Goal: Use online tool/utility: Utilize a website feature to perform a specific function

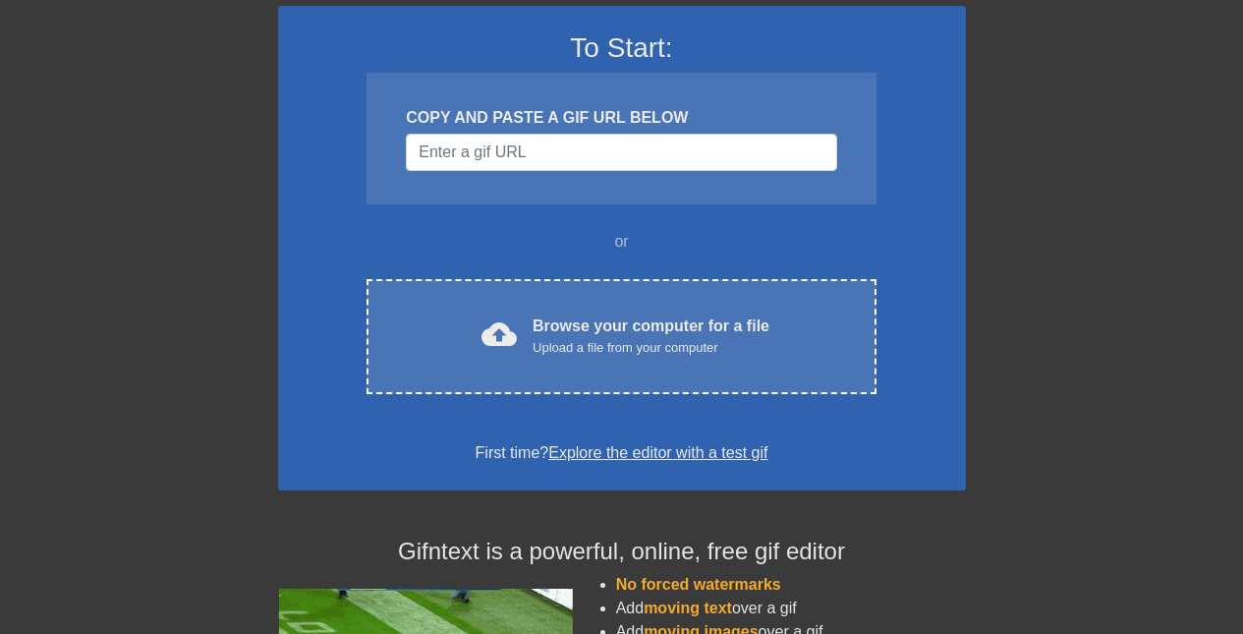
scroll to position [145, 0]
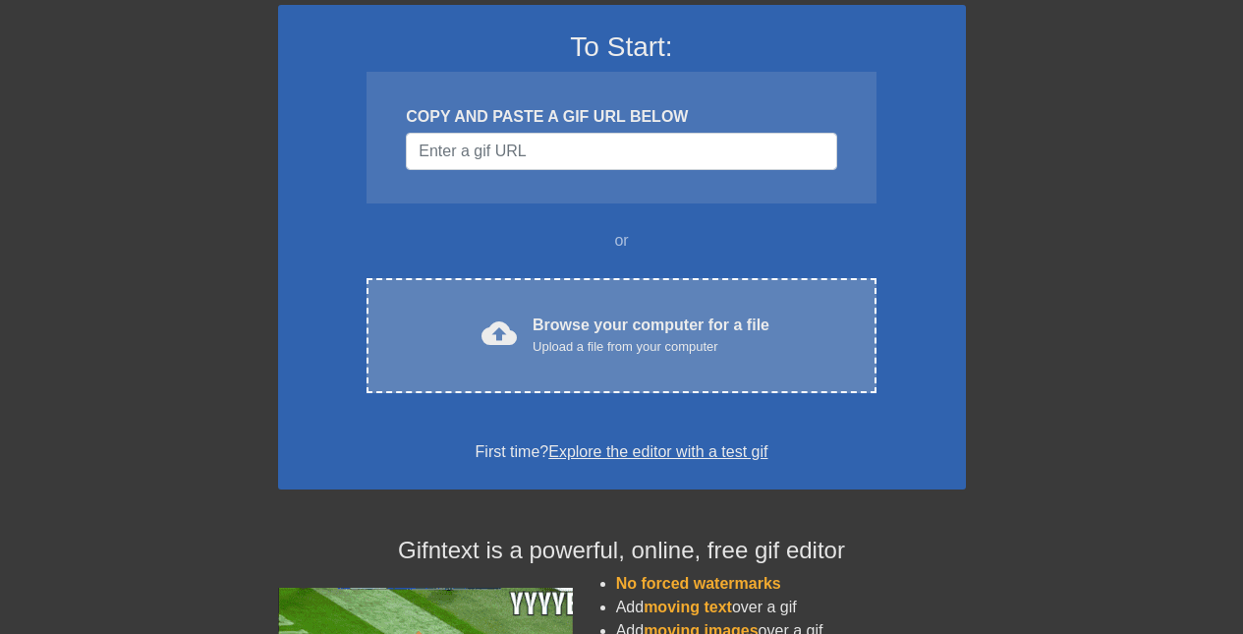
click at [644, 330] on div "Browse your computer for a file Upload a file from your computer" at bounding box center [651, 335] width 237 height 43
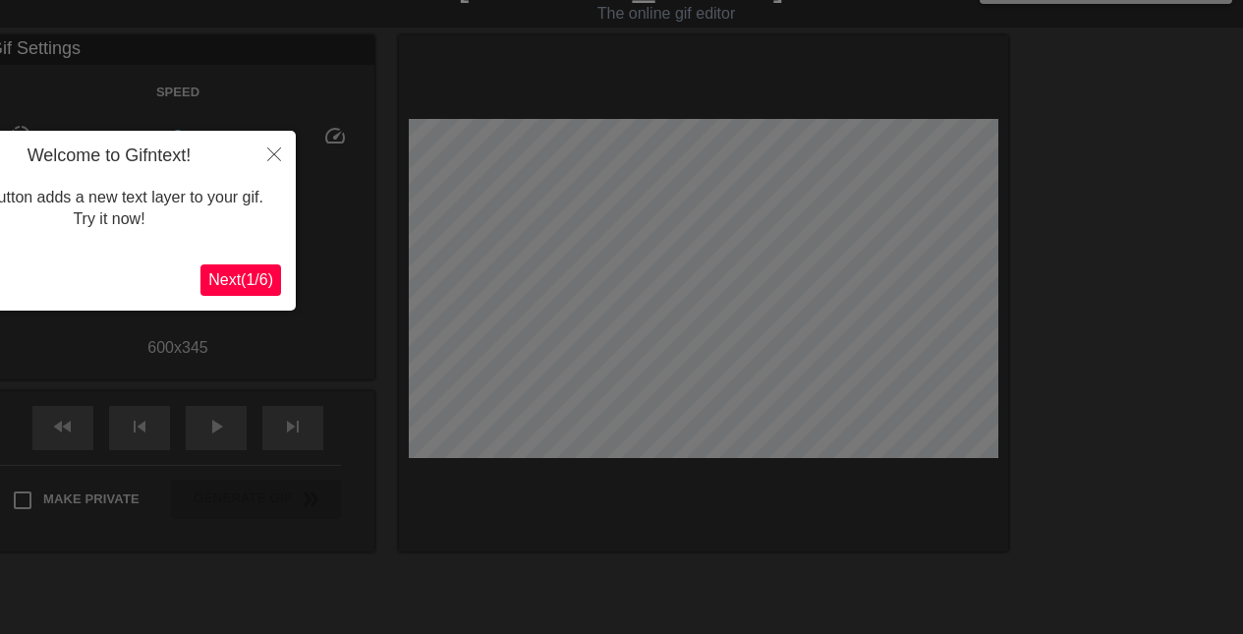
scroll to position [48, 0]
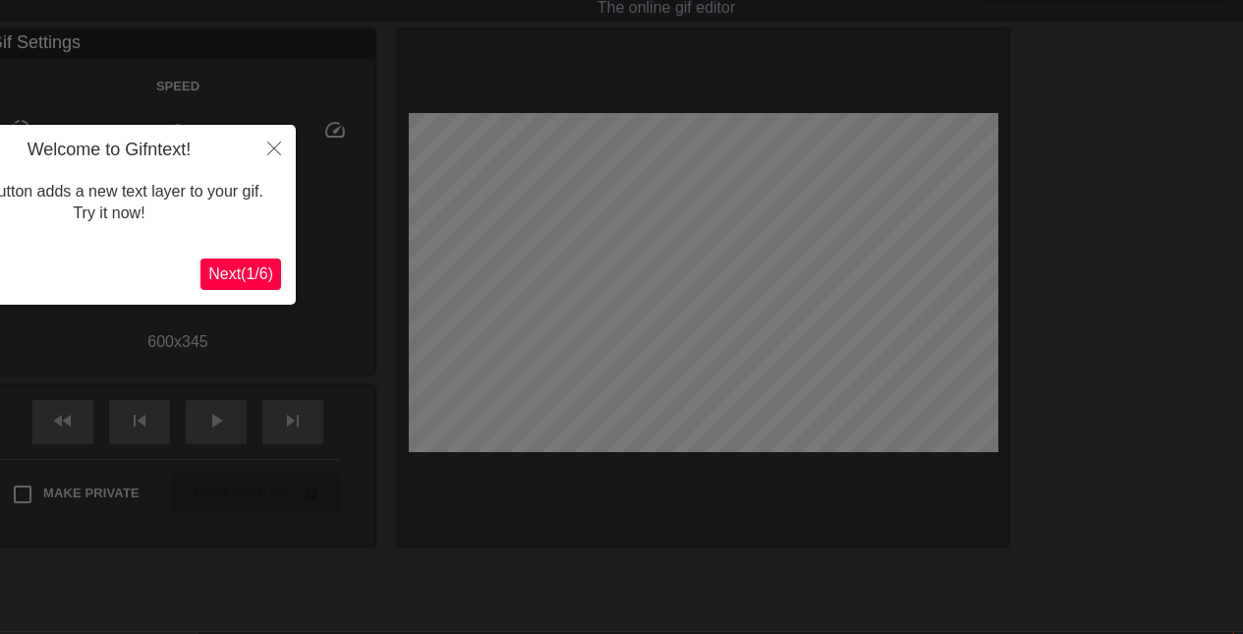
click at [217, 258] on div "Welcome to Gifntext! This button adds a new text layer to your gif. Try it now!…" at bounding box center [109, 215] width 374 height 180
click at [231, 270] on span "Next ( 1 / 6 )" at bounding box center [240, 273] width 65 height 17
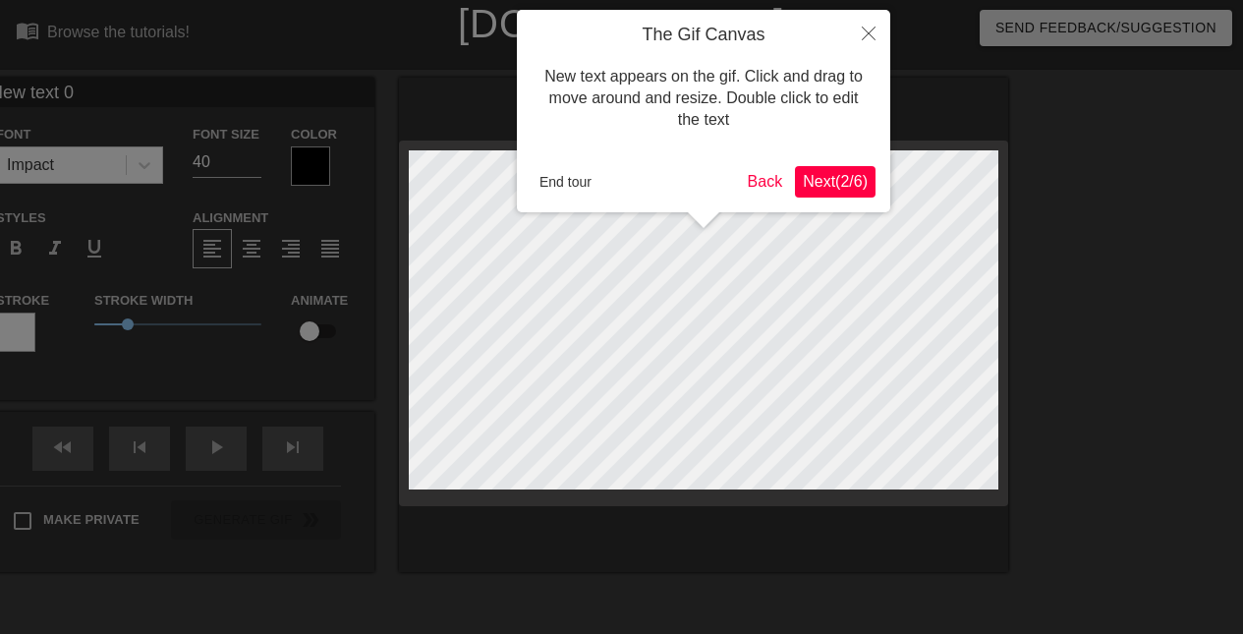
click at [851, 178] on span "Next ( 2 / 6 )" at bounding box center [835, 181] width 65 height 17
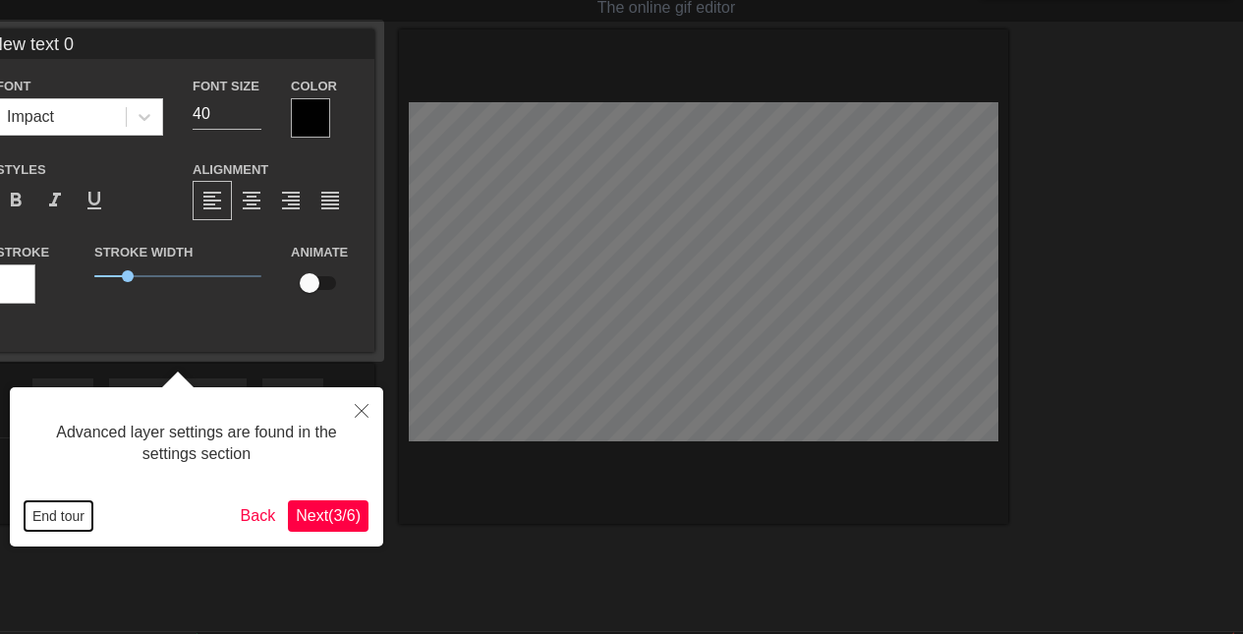
click at [64, 520] on button "End tour" at bounding box center [59, 515] width 68 height 29
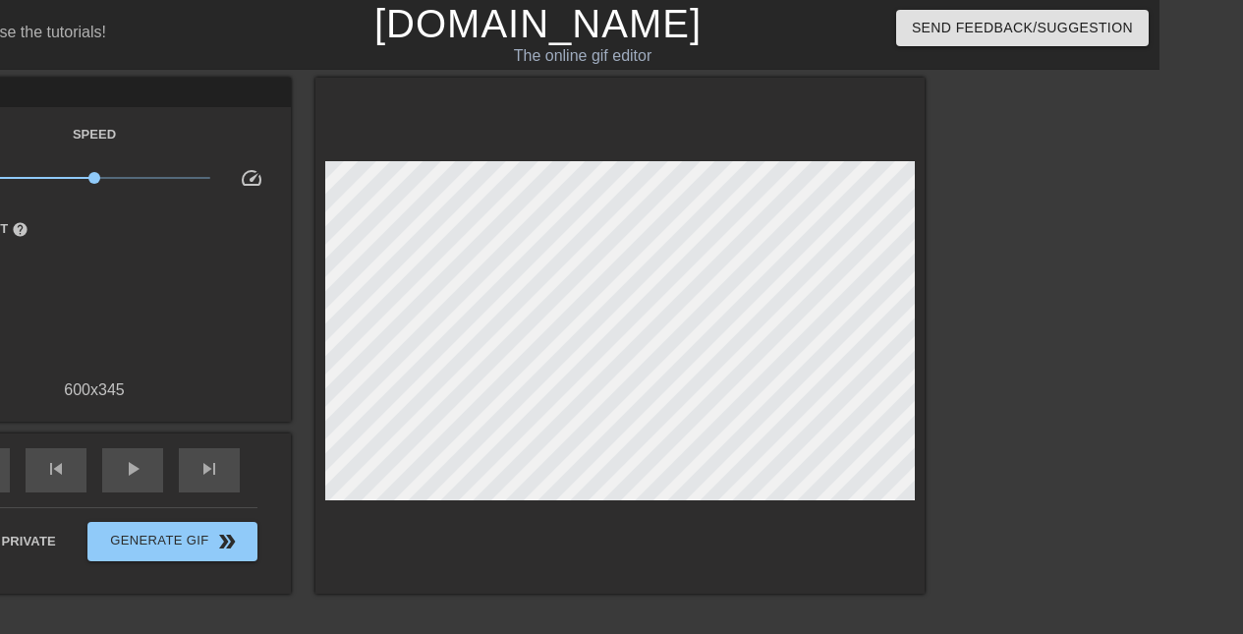
scroll to position [0, 0]
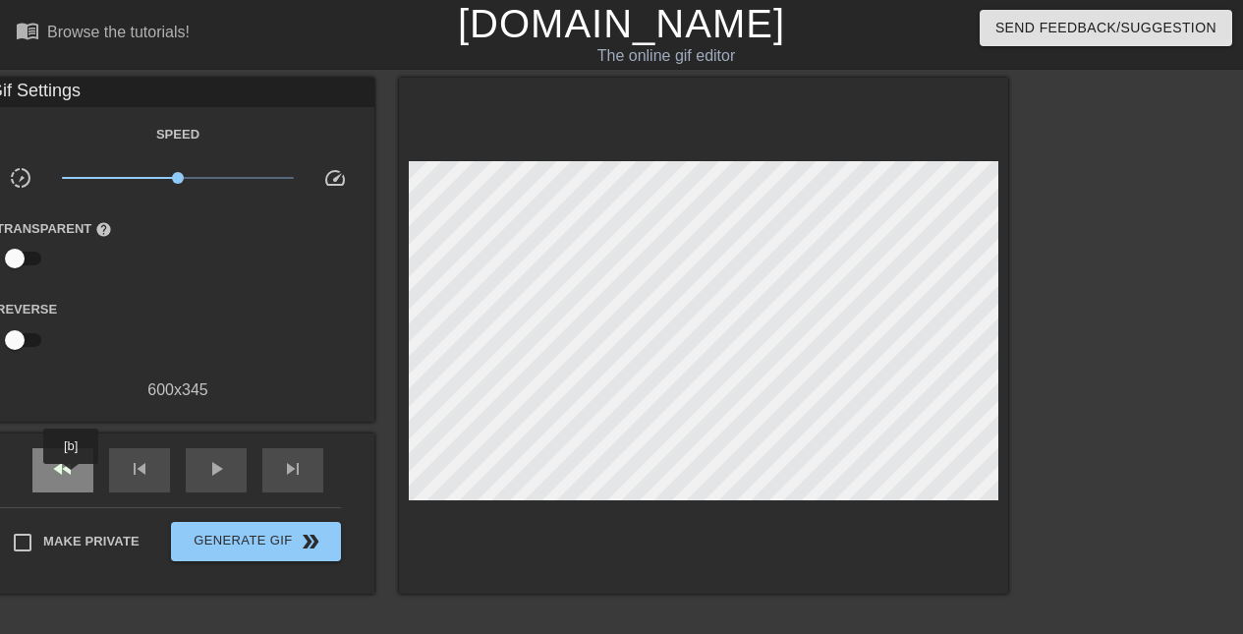
click at [71, 478] on span "fast_rewind" at bounding box center [63, 469] width 24 height 24
click at [154, 482] on div "skip_previous" at bounding box center [139, 470] width 61 height 44
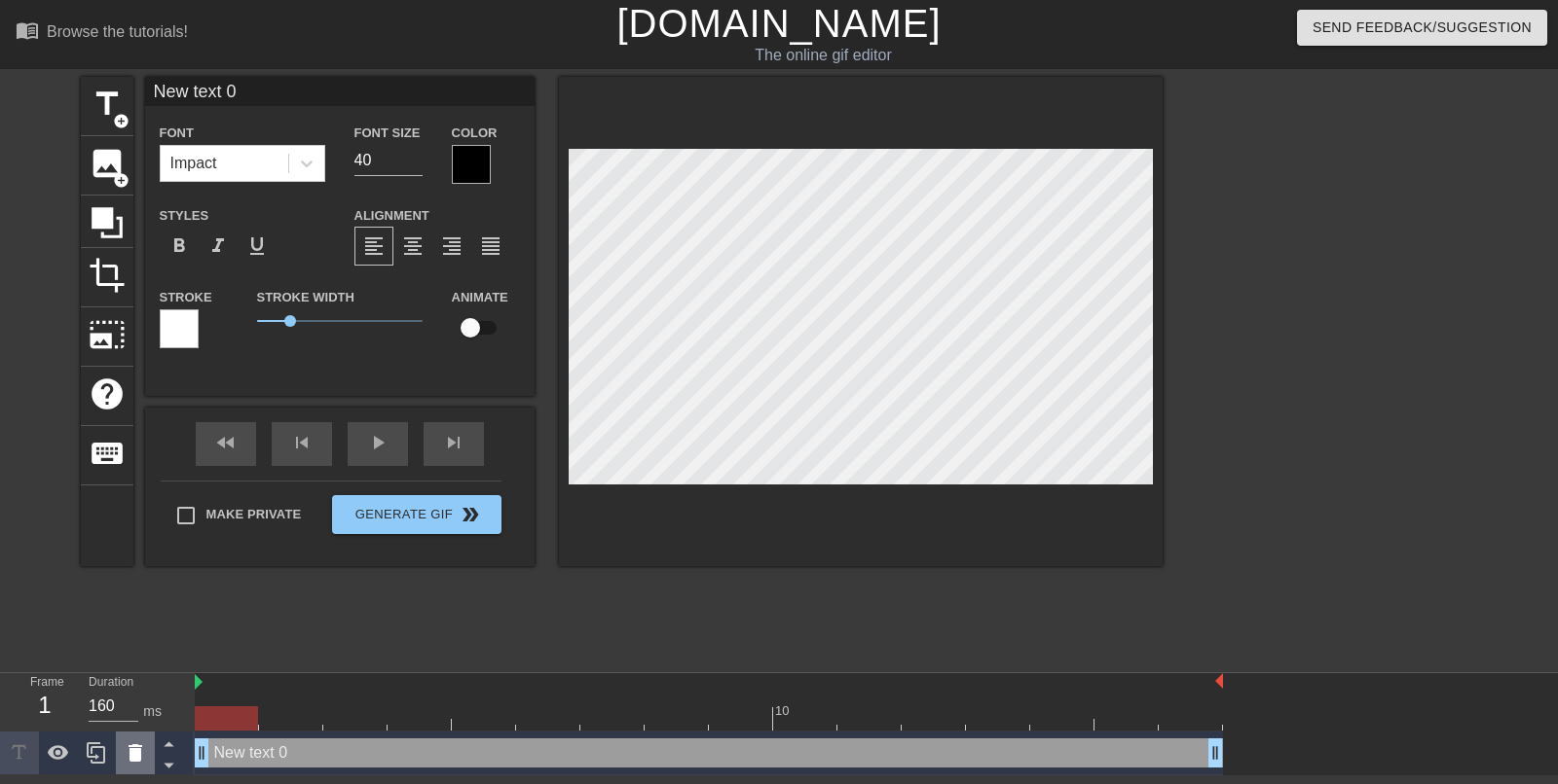
click at [142, 627] on icon at bounding box center [136, 753] width 14 height 18
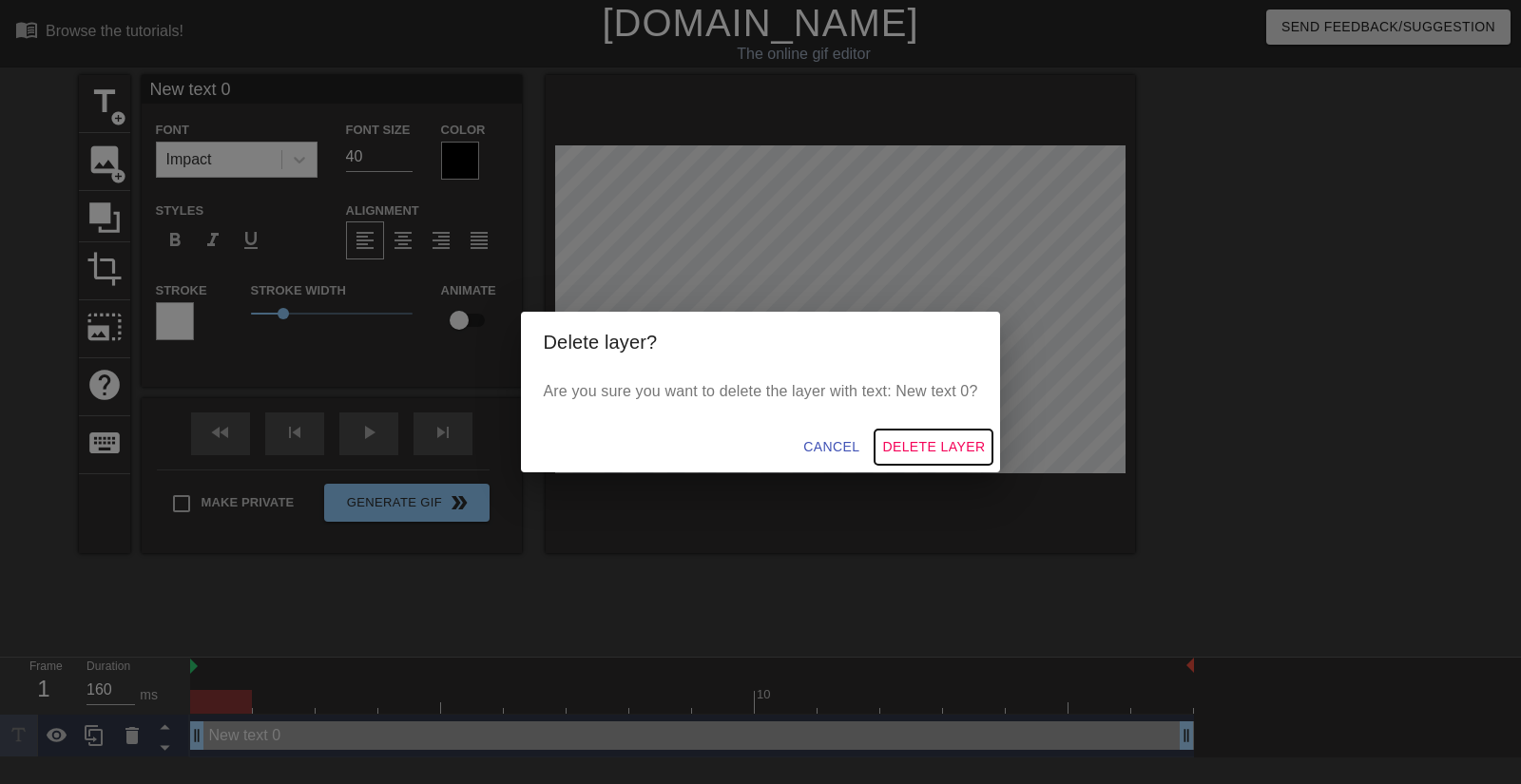
click at [919, 447] on span "Delete Layer" at bounding box center [933, 447] width 102 height 24
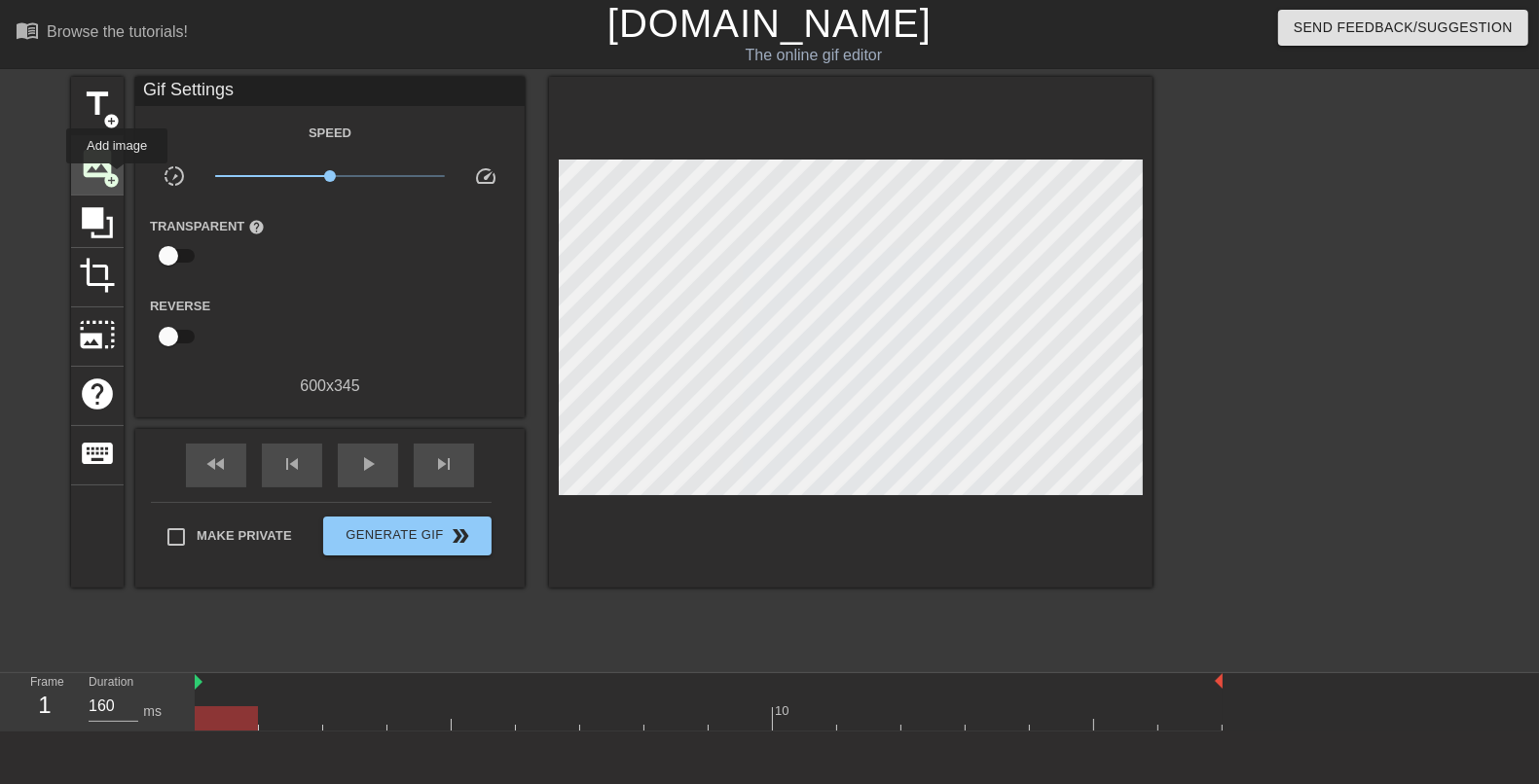
click at [117, 177] on span "add_circle" at bounding box center [111, 180] width 17 height 17
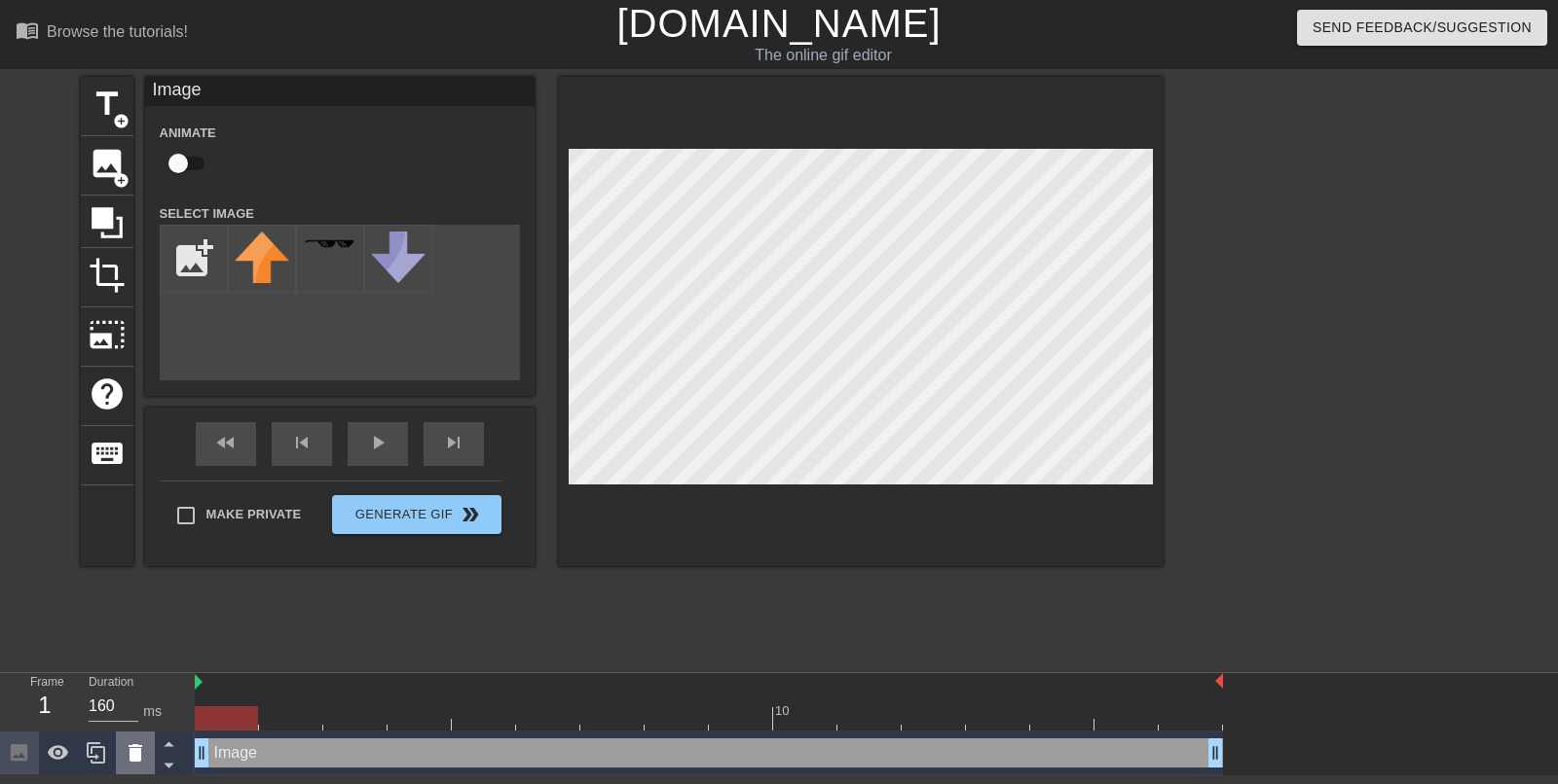
click at [119, 627] on div at bounding box center [135, 752] width 39 height 43
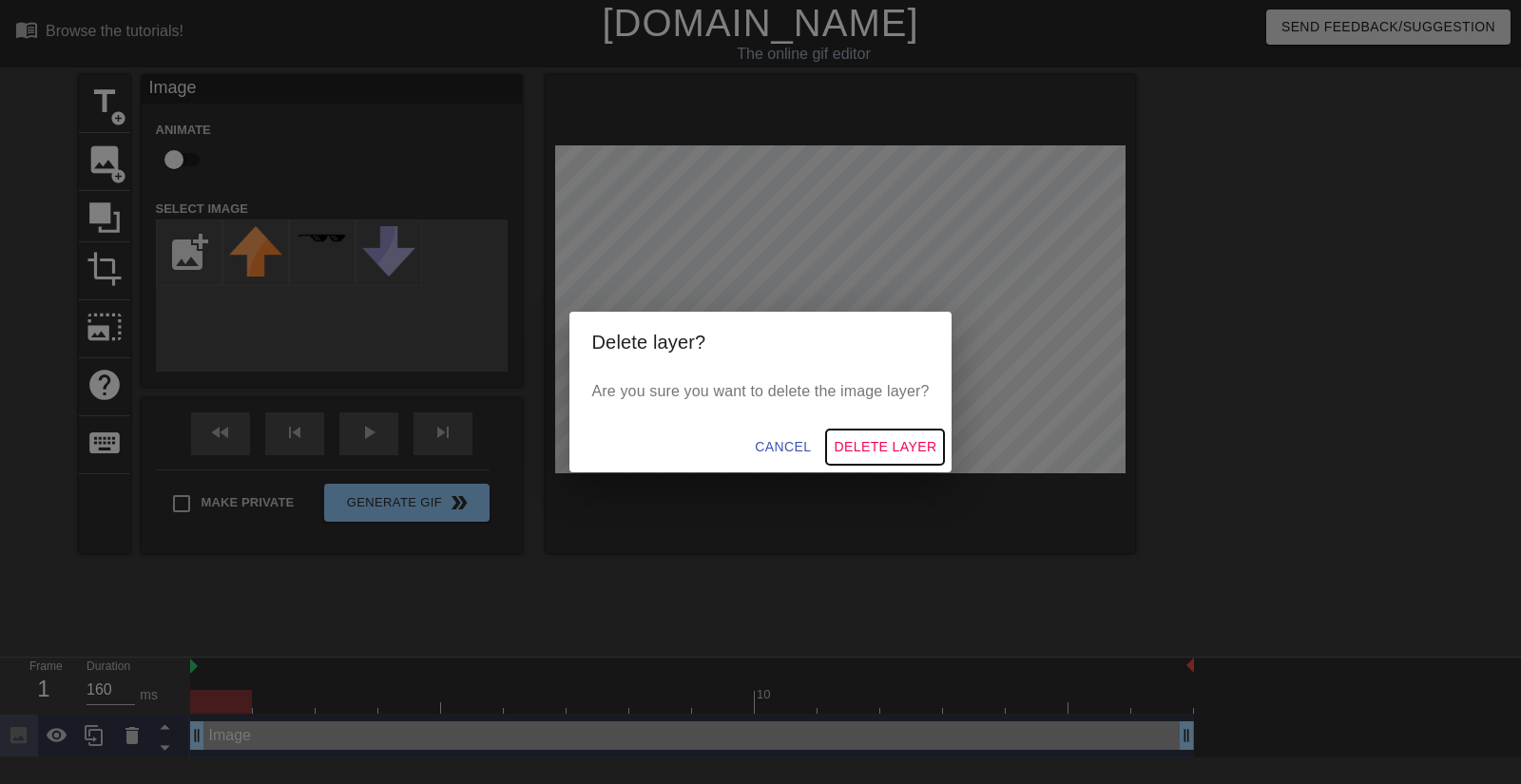
click at [884, 440] on span "Delete Layer" at bounding box center [885, 447] width 102 height 24
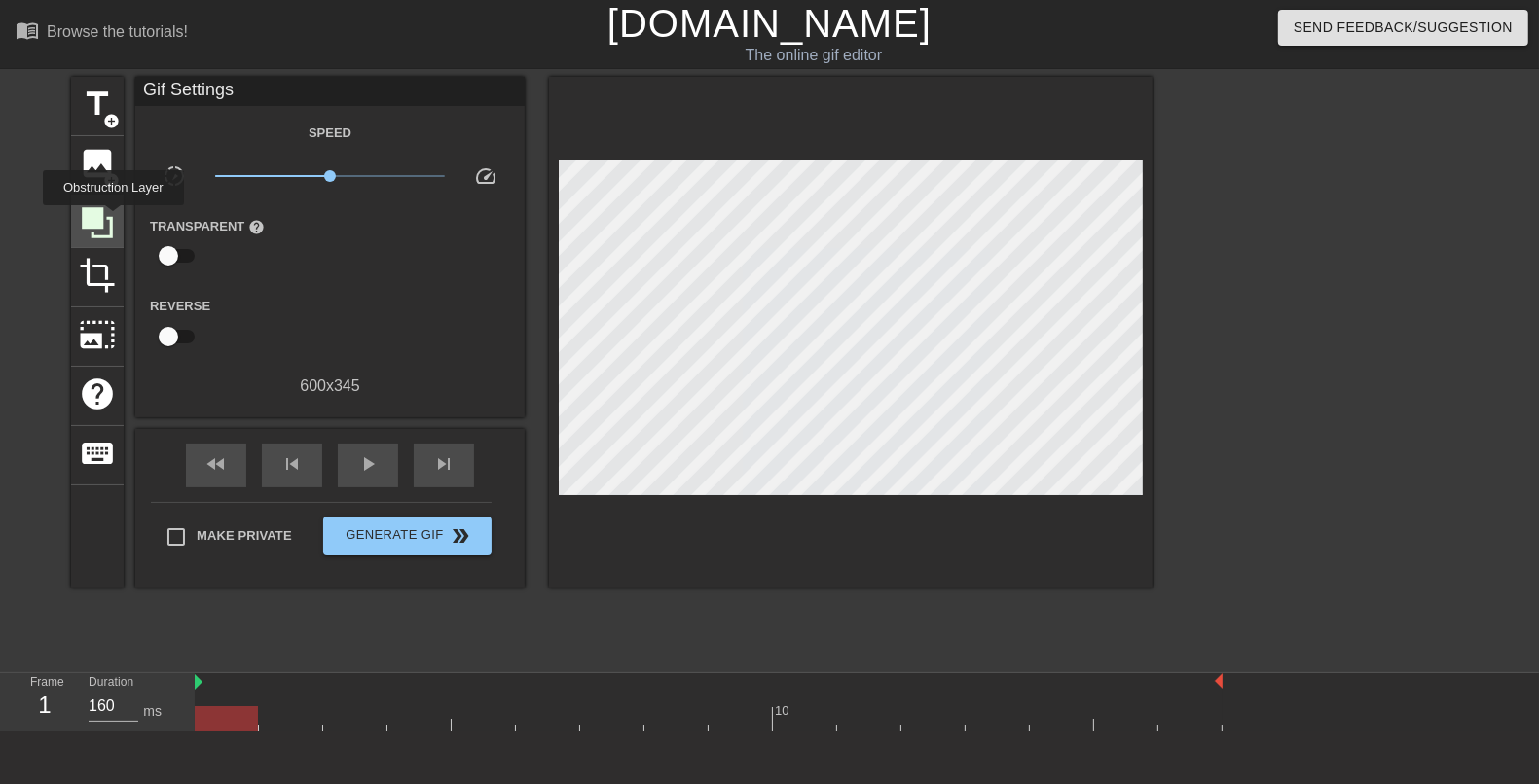
click at [113, 219] on icon at bounding box center [97, 222] width 37 height 37
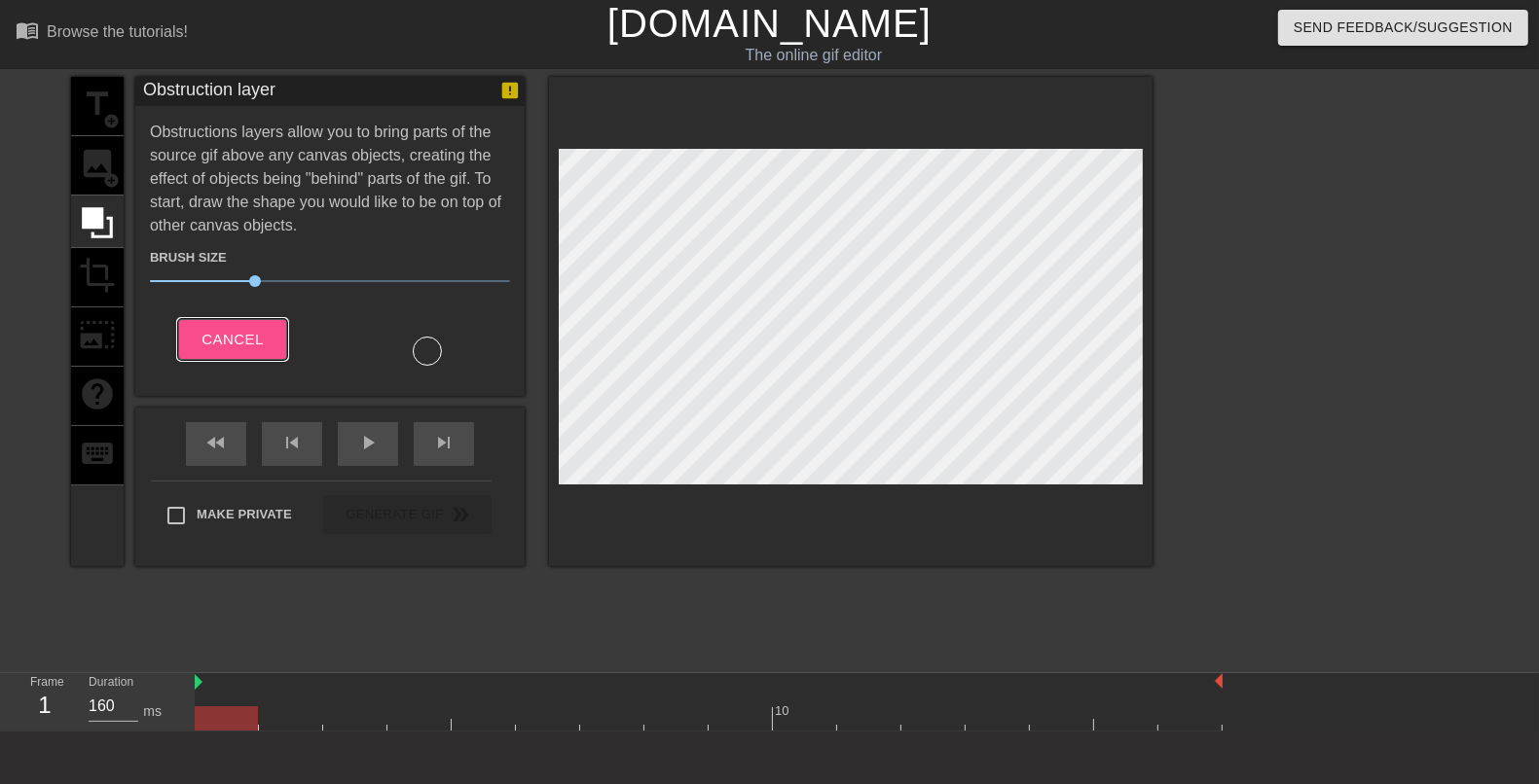
click at [257, 327] on span "Cancel" at bounding box center [232, 340] width 61 height 26
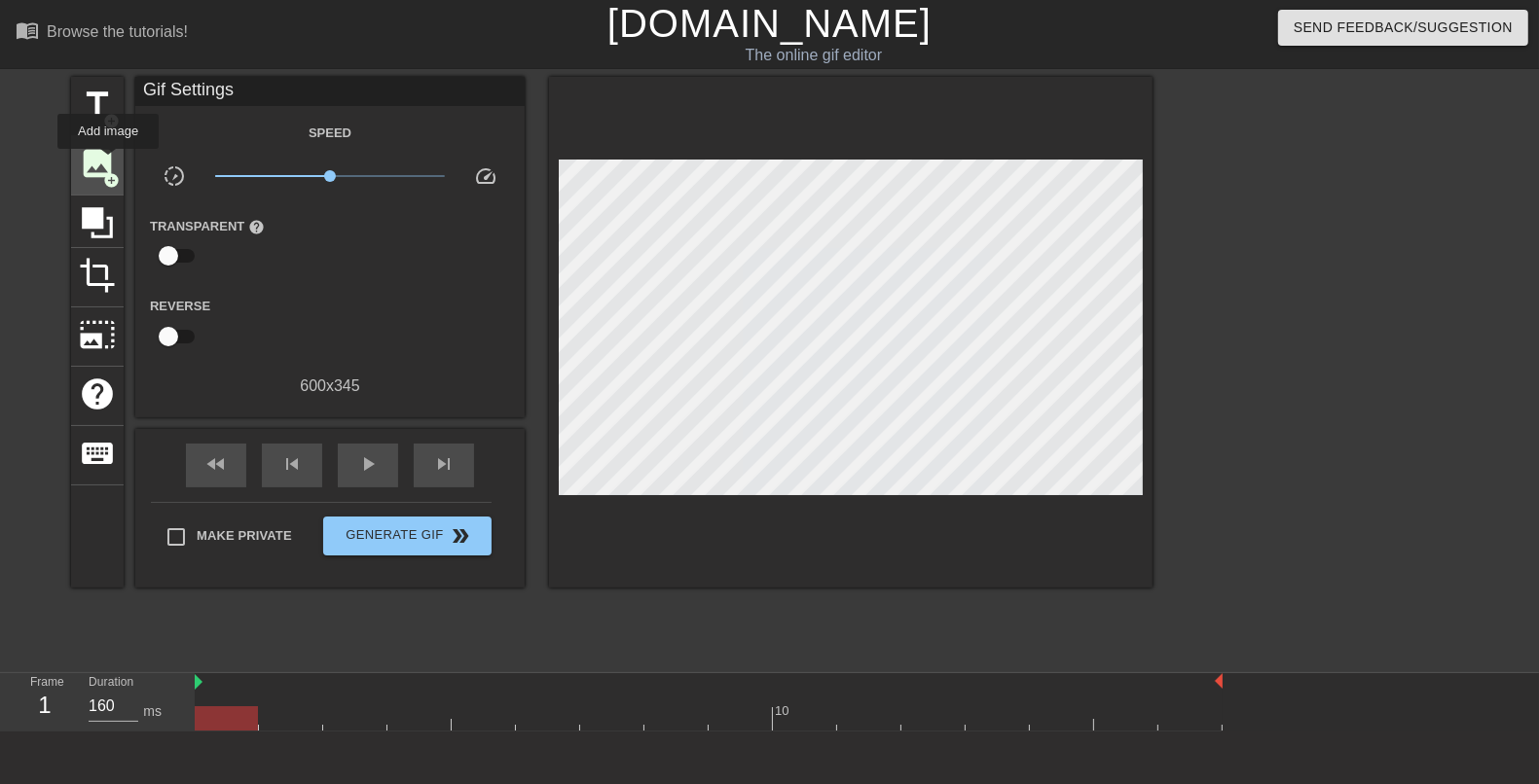
click at [108, 163] on span "image" at bounding box center [97, 162] width 37 height 37
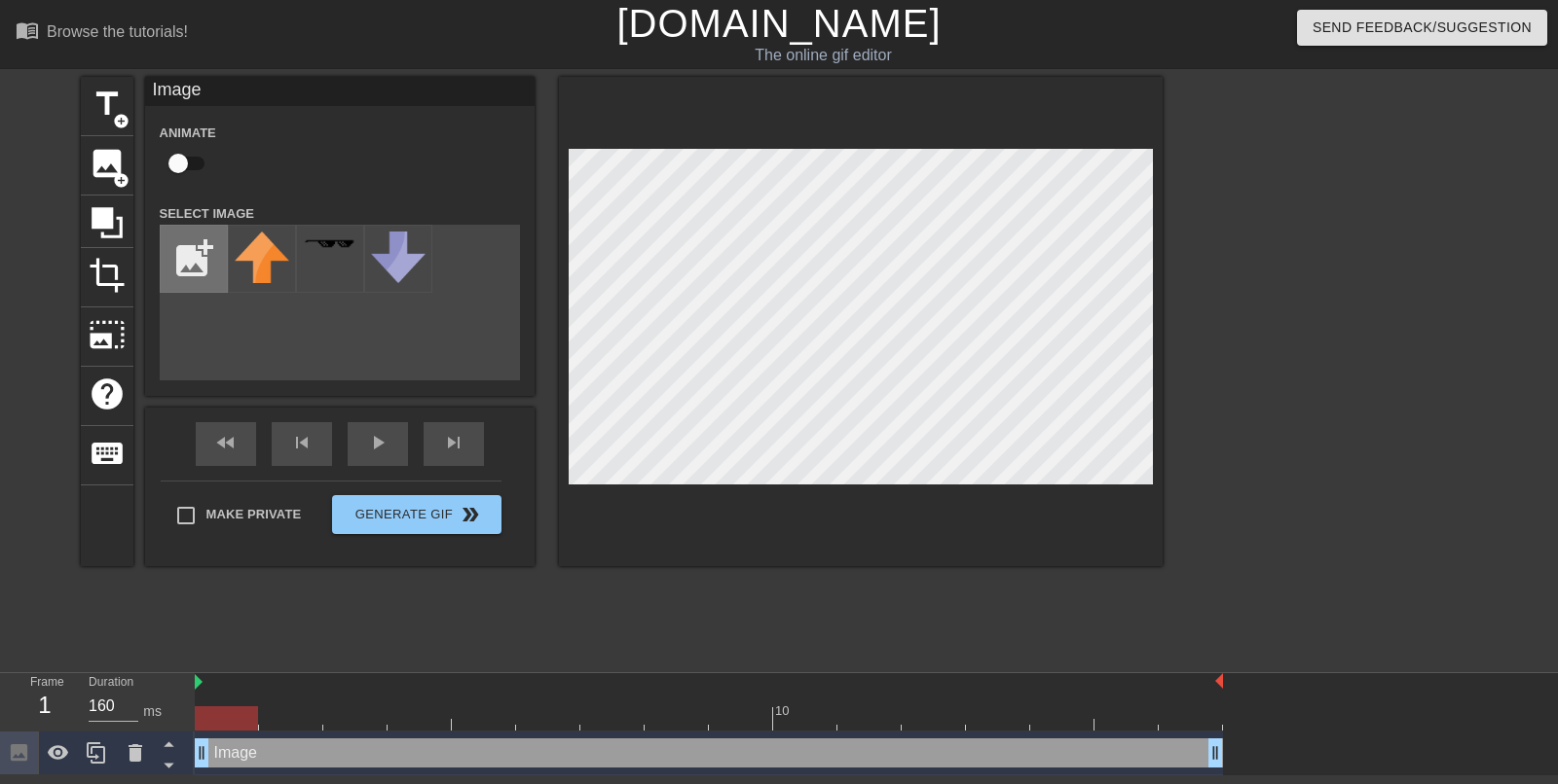
click at [177, 278] on input "file" at bounding box center [193, 258] width 66 height 66
click at [193, 260] on input "file" at bounding box center [193, 258] width 66 height 66
type input "C:\fakepath\d2337e56-4113-4170-a51d-091cb2c85c38.png"
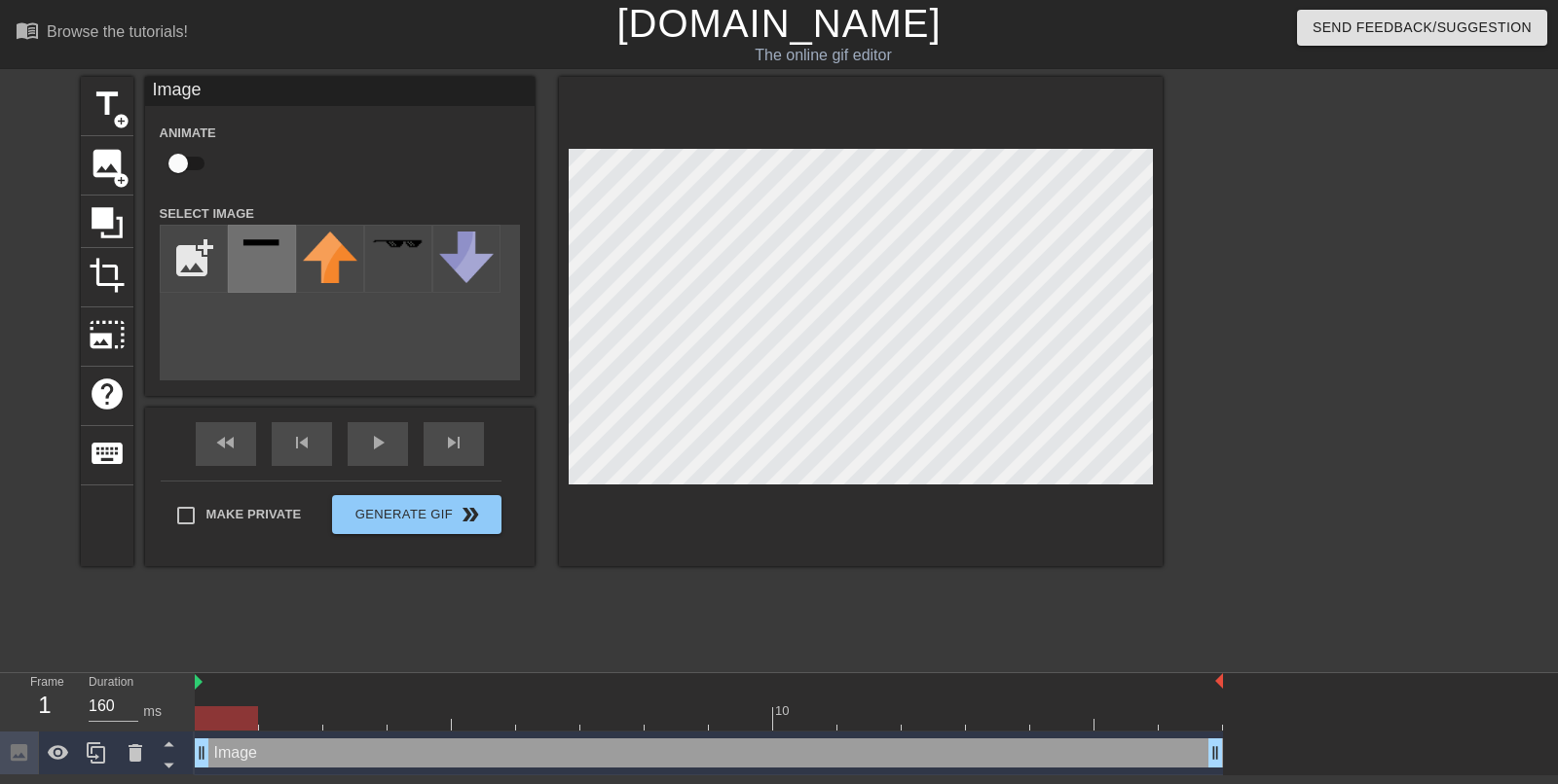
click at [273, 245] on img at bounding box center [261, 245] width 54 height 18
click at [1230, 206] on div "title add_circle image add_circle crop photo_size_select_large help keyboard Im…" at bounding box center [779, 369] width 1558 height 584
click at [263, 160] on div "title add_circle image add_circle crop photo_size_select_large help keyboard Im…" at bounding box center [622, 322] width 1082 height 489
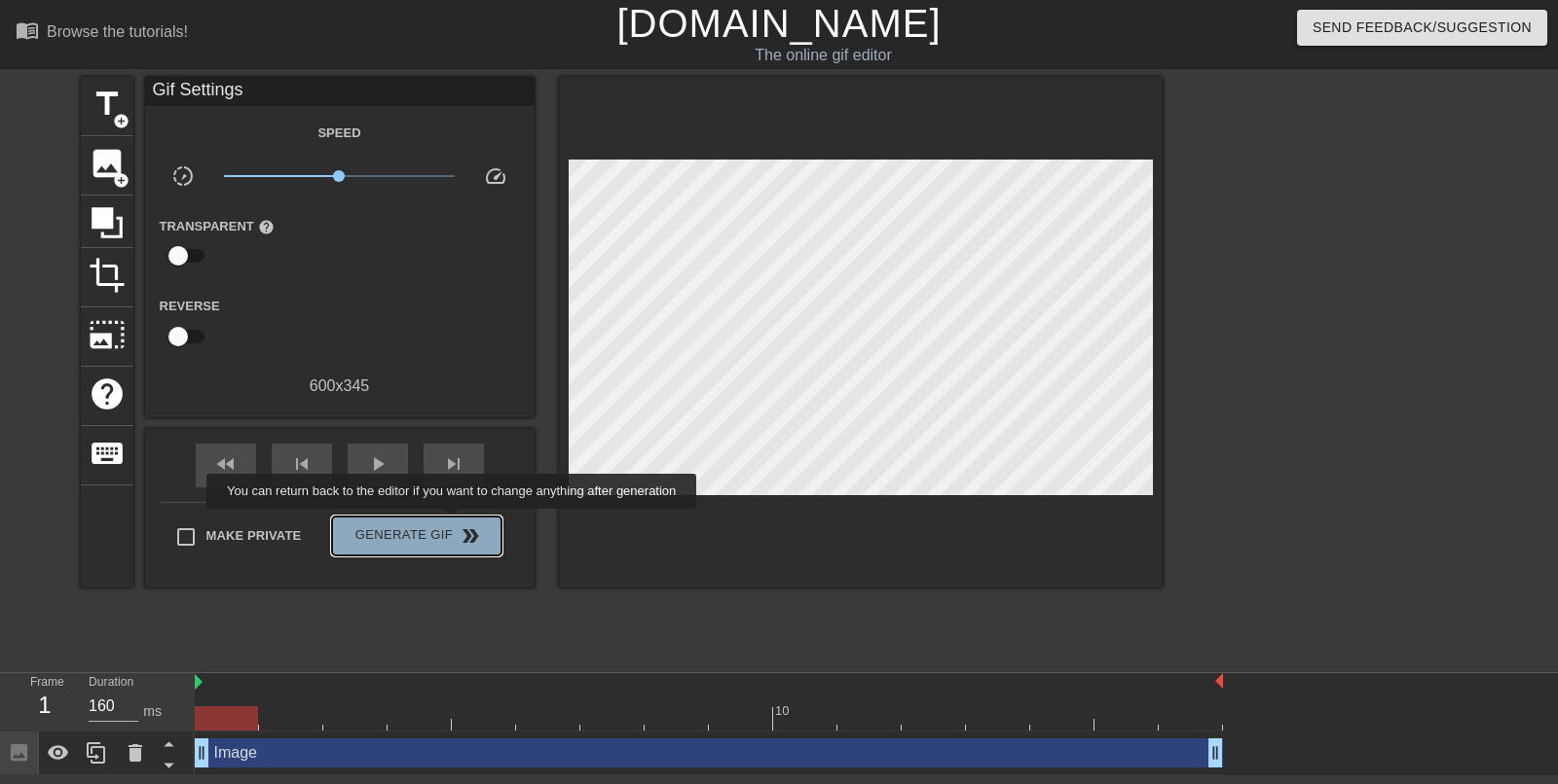
click at [451, 523] on button "Generate Gif double_arrow" at bounding box center [416, 536] width 168 height 39
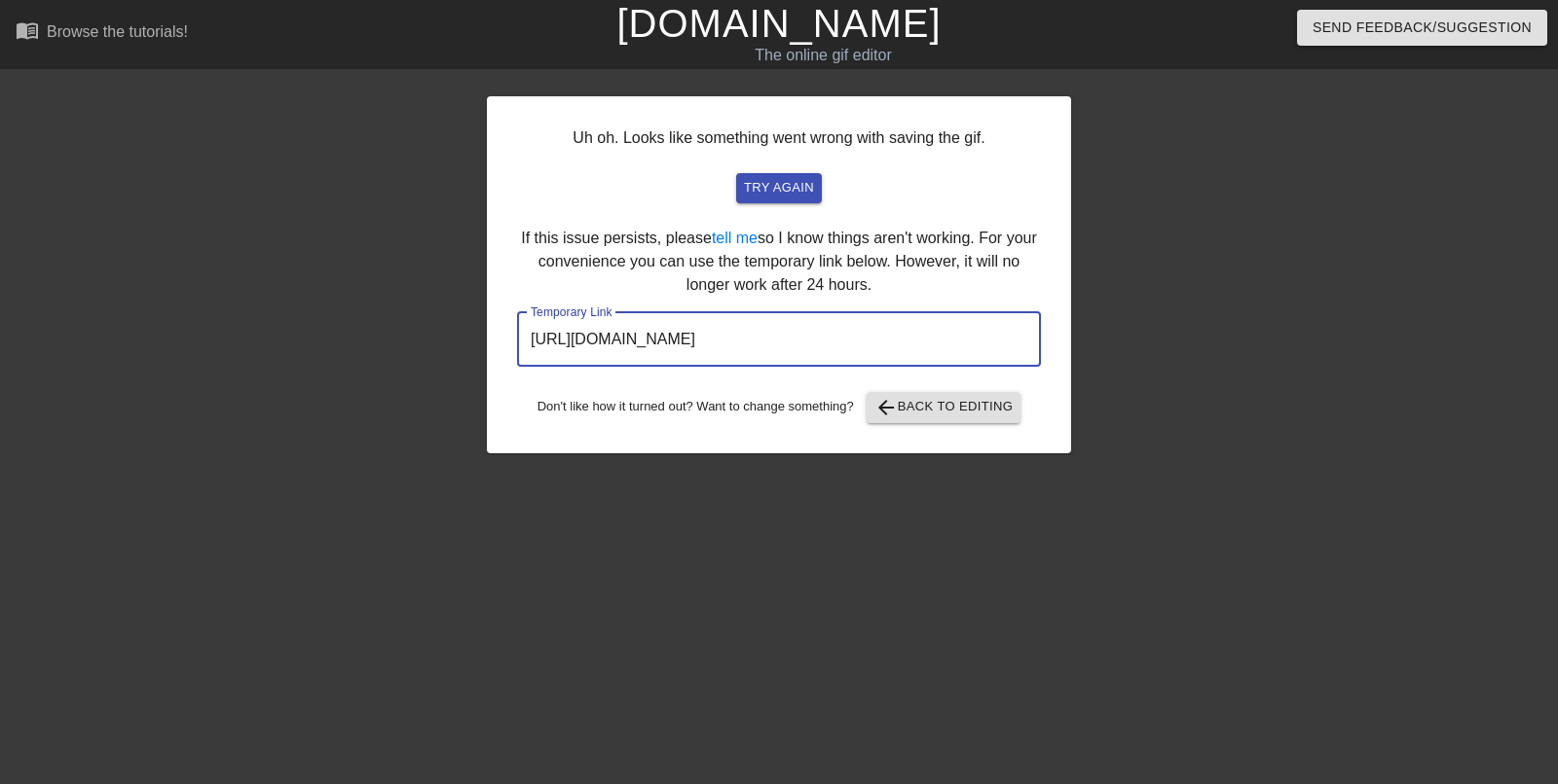
drag, startPoint x: 977, startPoint y: 329, endPoint x: 936, endPoint y: 343, distance: 43.3
click at [936, 343] on input "[URL][DOMAIN_NAME]" at bounding box center [779, 340] width 524 height 54
